Goal: Task Accomplishment & Management: Use online tool/utility

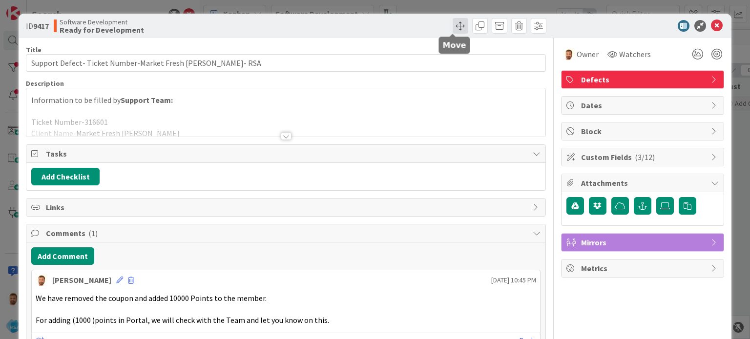
click at [453, 28] on span at bounding box center [461, 26] width 16 height 16
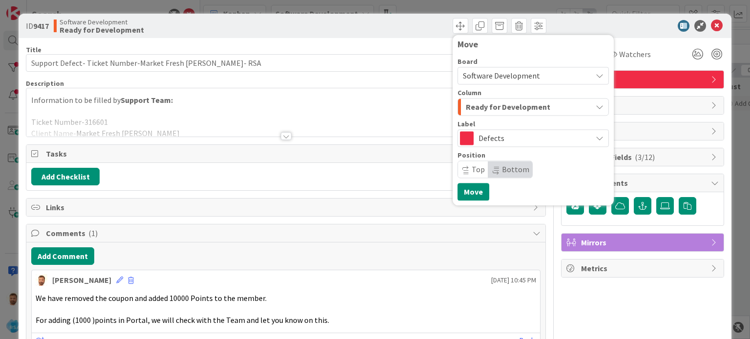
click at [486, 113] on span "Ready for Development" at bounding box center [508, 107] width 84 height 13
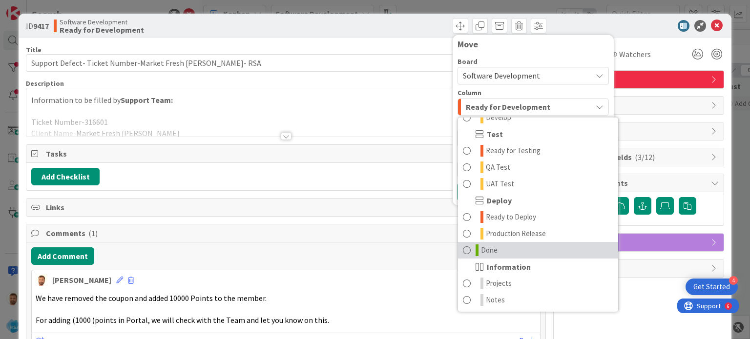
click at [463, 251] on span at bounding box center [467, 251] width 8 height 12
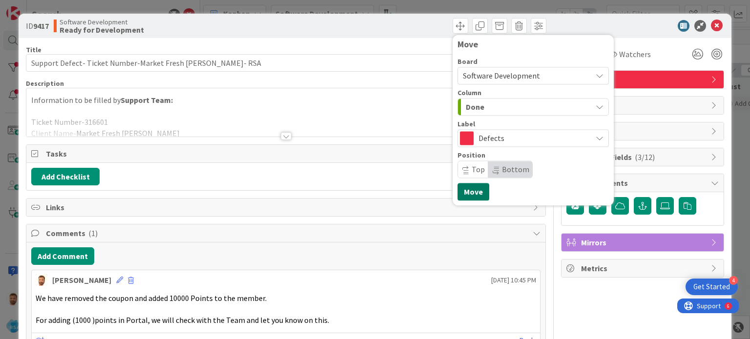
click at [464, 195] on button "Move" at bounding box center [474, 192] width 32 height 18
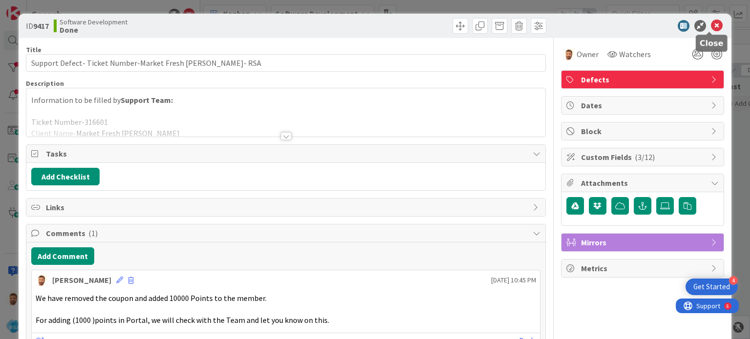
click at [711, 21] on icon at bounding box center [717, 26] width 12 height 12
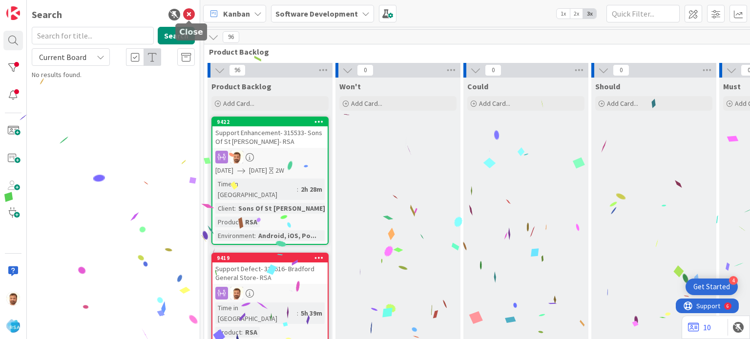
click at [192, 14] on icon at bounding box center [189, 15] width 12 height 12
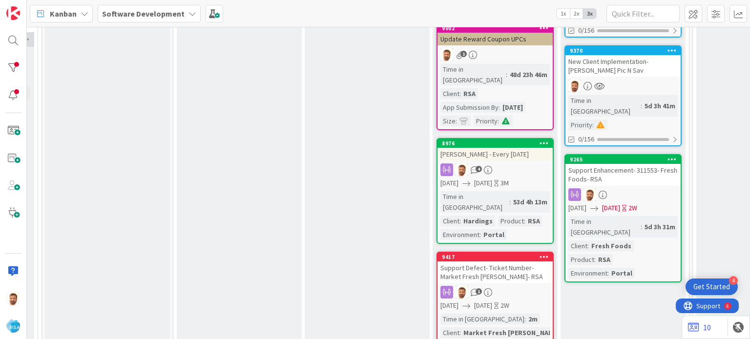
scroll to position [218, 904]
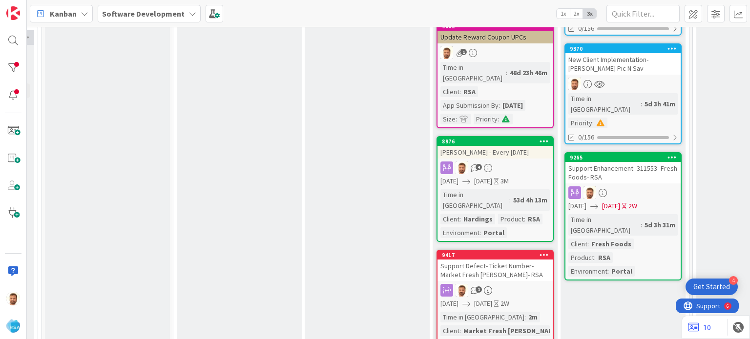
click at [514, 250] on div "9417 Support Defect- Ticket Number-Market Fresh [PERSON_NAME]- RSA 1 [DATE] [DA…" at bounding box center [495, 309] width 117 height 118
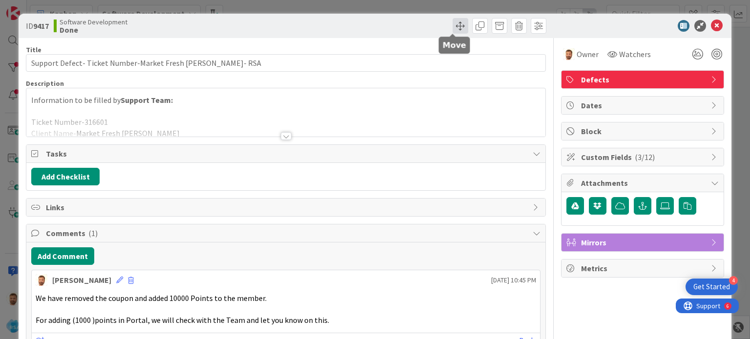
click at [455, 23] on span at bounding box center [461, 26] width 16 height 16
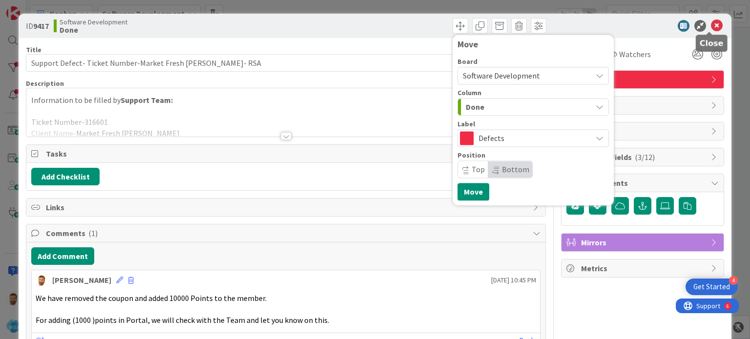
click at [711, 26] on icon at bounding box center [717, 26] width 12 height 12
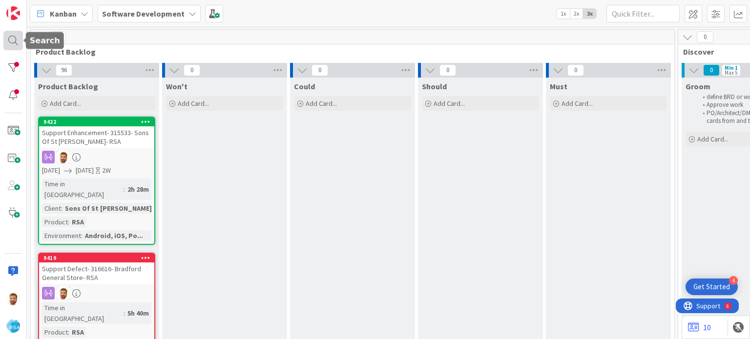
click at [14, 39] on div at bounding box center [13, 41] width 20 height 20
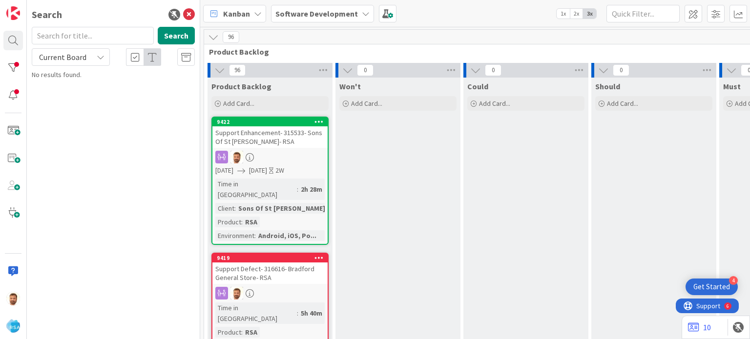
click at [79, 34] on input "text" at bounding box center [93, 36] width 122 height 18
type input "9400"
click at [98, 83] on span "Support Maintenance - 316635- Anil-RSA" at bounding box center [126, 86] width 115 height 9
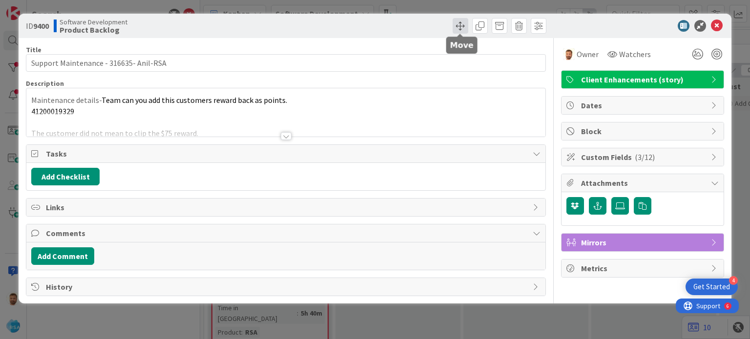
click at [454, 24] on span at bounding box center [461, 26] width 16 height 16
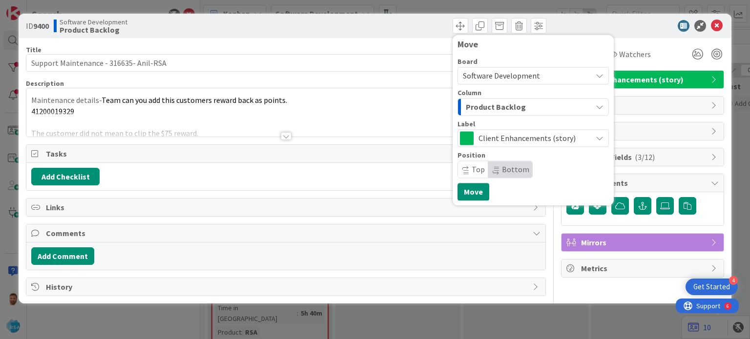
click at [475, 107] on span "Product Backlog" at bounding box center [496, 107] width 60 height 13
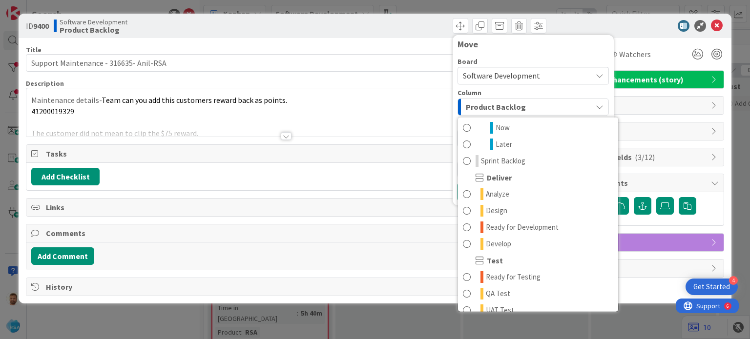
scroll to position [152, 0]
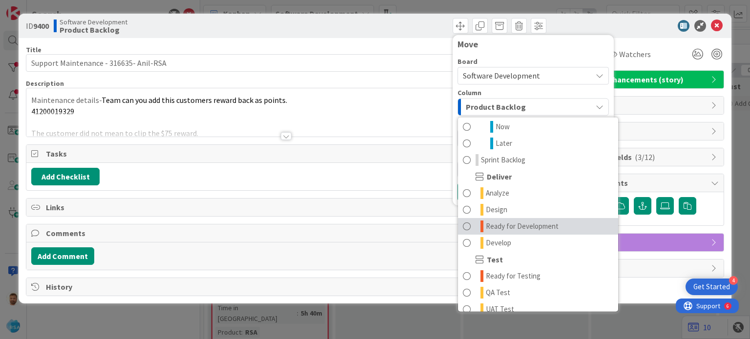
click at [529, 221] on span "Ready for Development" at bounding box center [522, 227] width 73 height 12
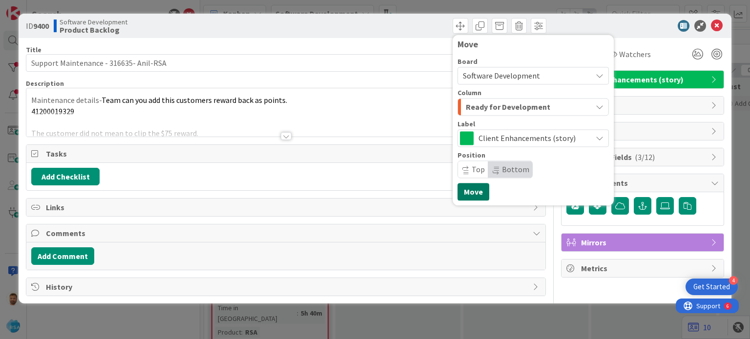
click at [468, 191] on button "Move" at bounding box center [474, 192] width 32 height 18
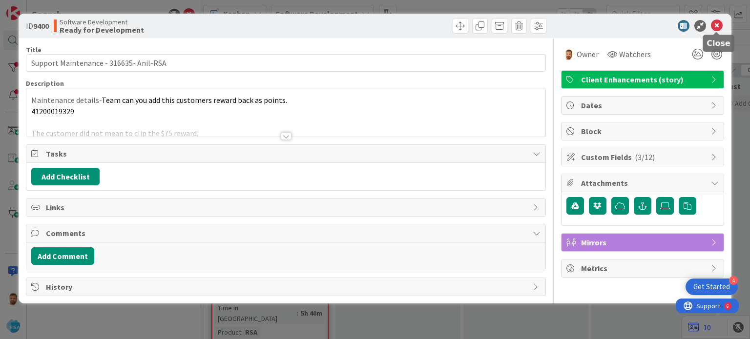
click at [714, 28] on icon at bounding box center [717, 26] width 12 height 12
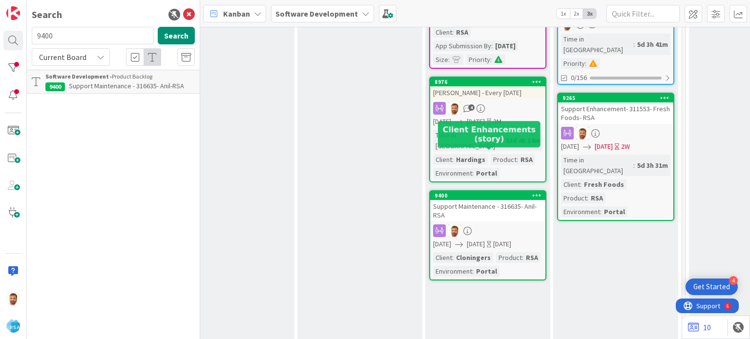
scroll to position [282, 1085]
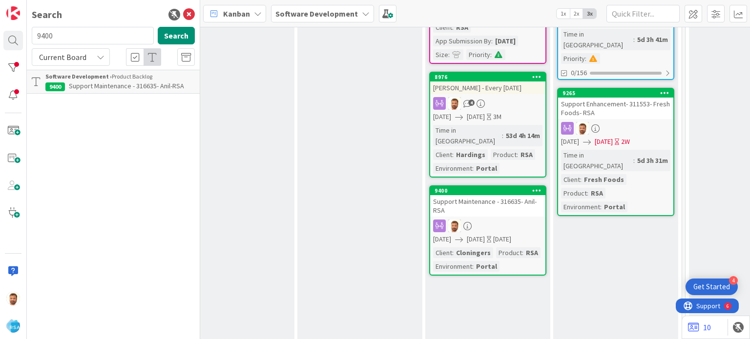
click at [465, 195] on div "Support Maintenance - 316635- Anil-RSA" at bounding box center [487, 205] width 115 height 21
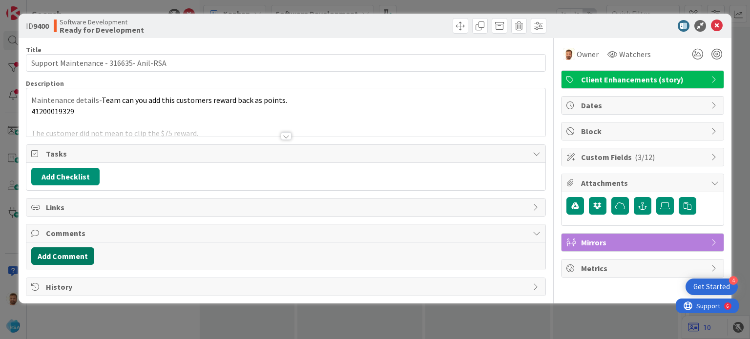
click at [66, 251] on button "Add Comment" at bounding box center [62, 257] width 63 height 18
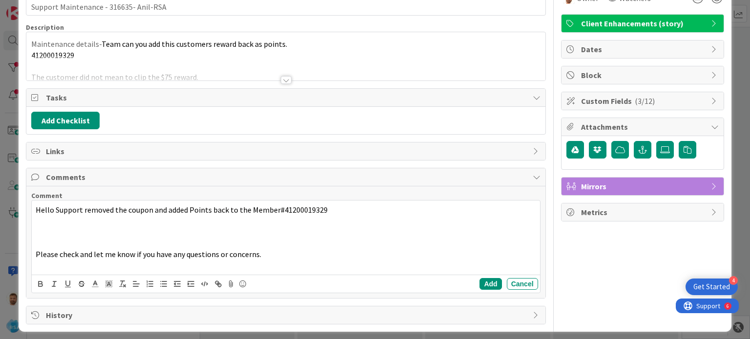
scroll to position [61, 0]
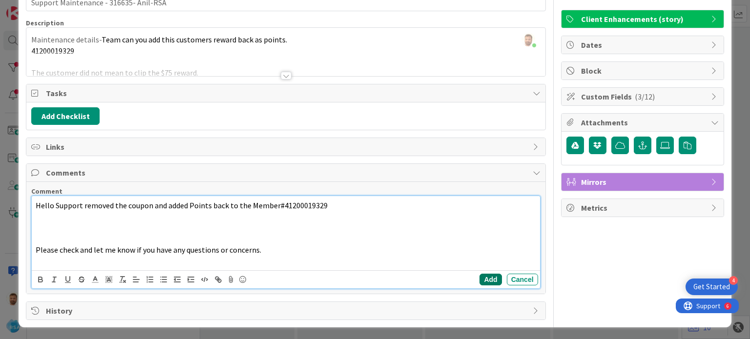
click at [480, 277] on button "Add" at bounding box center [491, 280] width 22 height 12
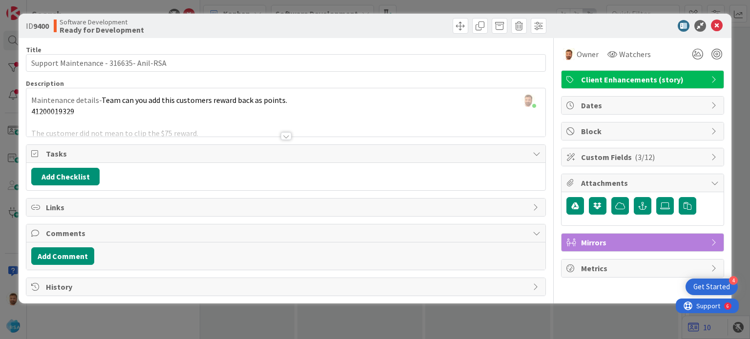
scroll to position [0, 0]
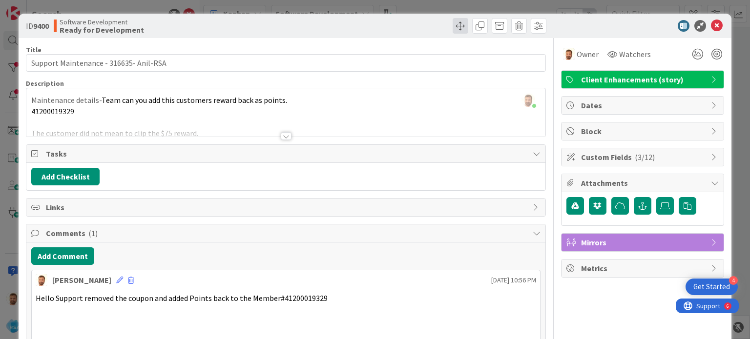
click at [453, 26] on span at bounding box center [461, 26] width 16 height 16
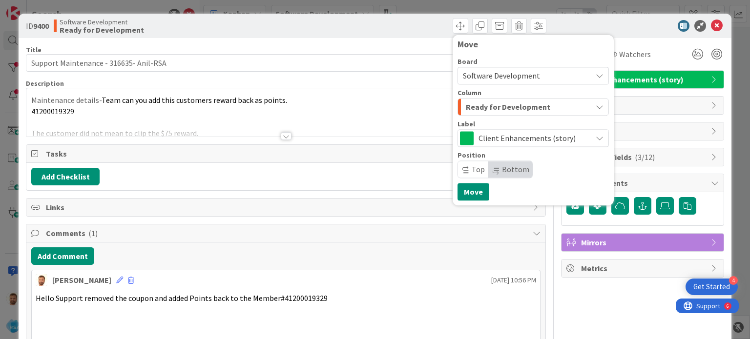
click at [472, 99] on div "Ready for Development" at bounding box center [527, 107] width 128 height 16
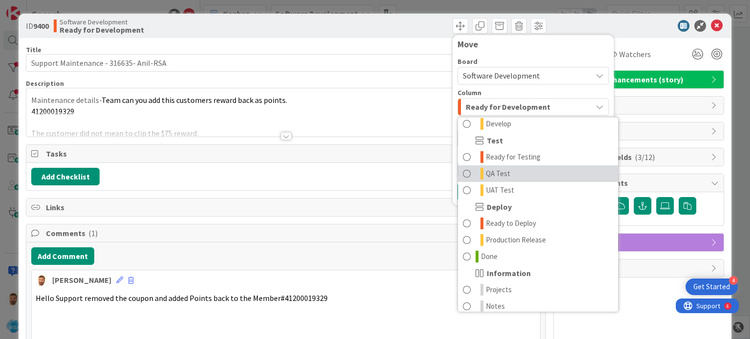
scroll to position [278, 0]
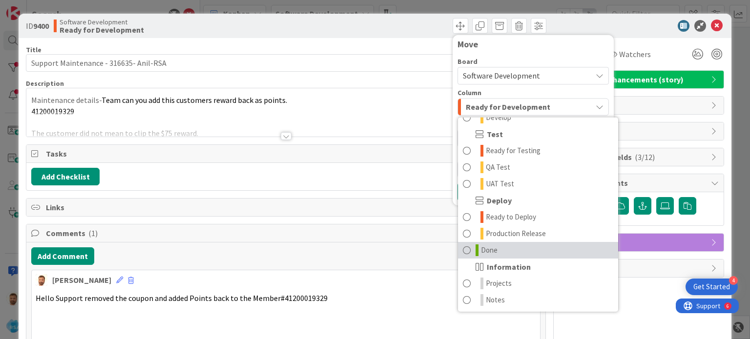
click at [490, 250] on link "Done" at bounding box center [538, 250] width 160 height 17
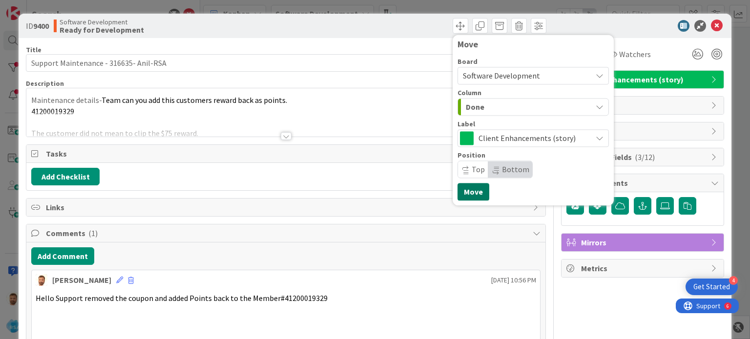
click at [468, 190] on button "Move" at bounding box center [474, 192] width 32 height 18
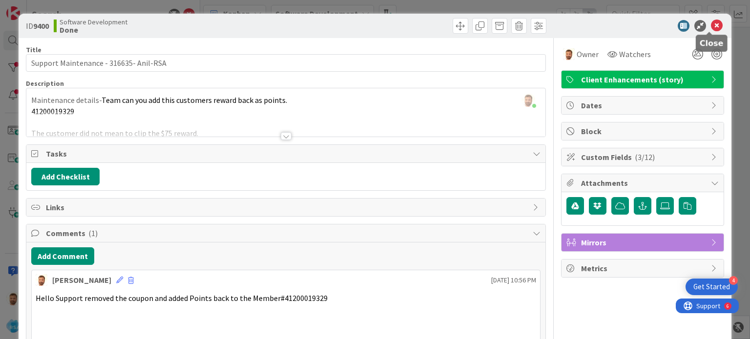
click at [711, 25] on icon at bounding box center [717, 26] width 12 height 12
